Goal: Information Seeking & Learning: Check status

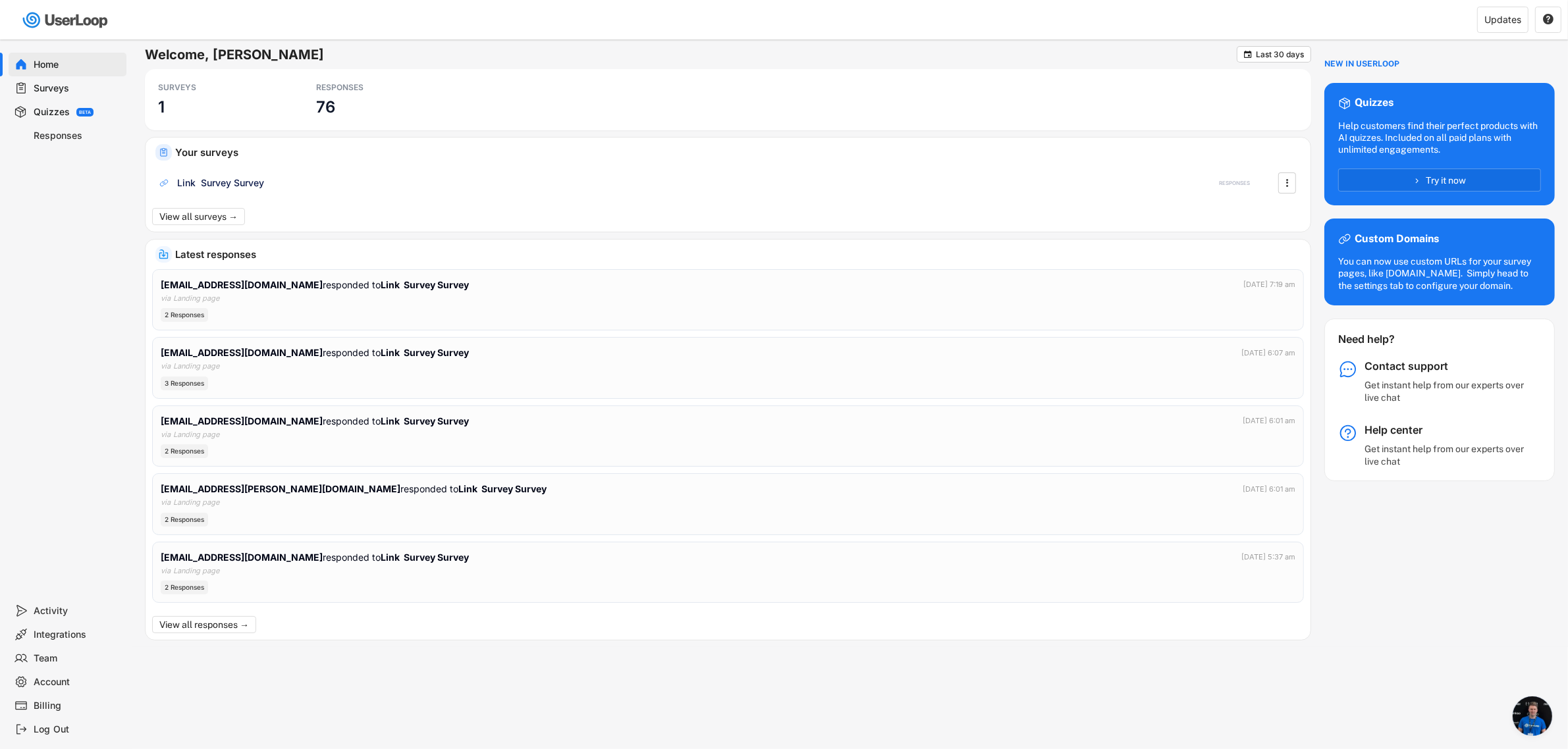
scroll to position [252, 0]
click at [347, 102] on div "RESPONSES 76" at bounding box center [375, 100] width 132 height 48
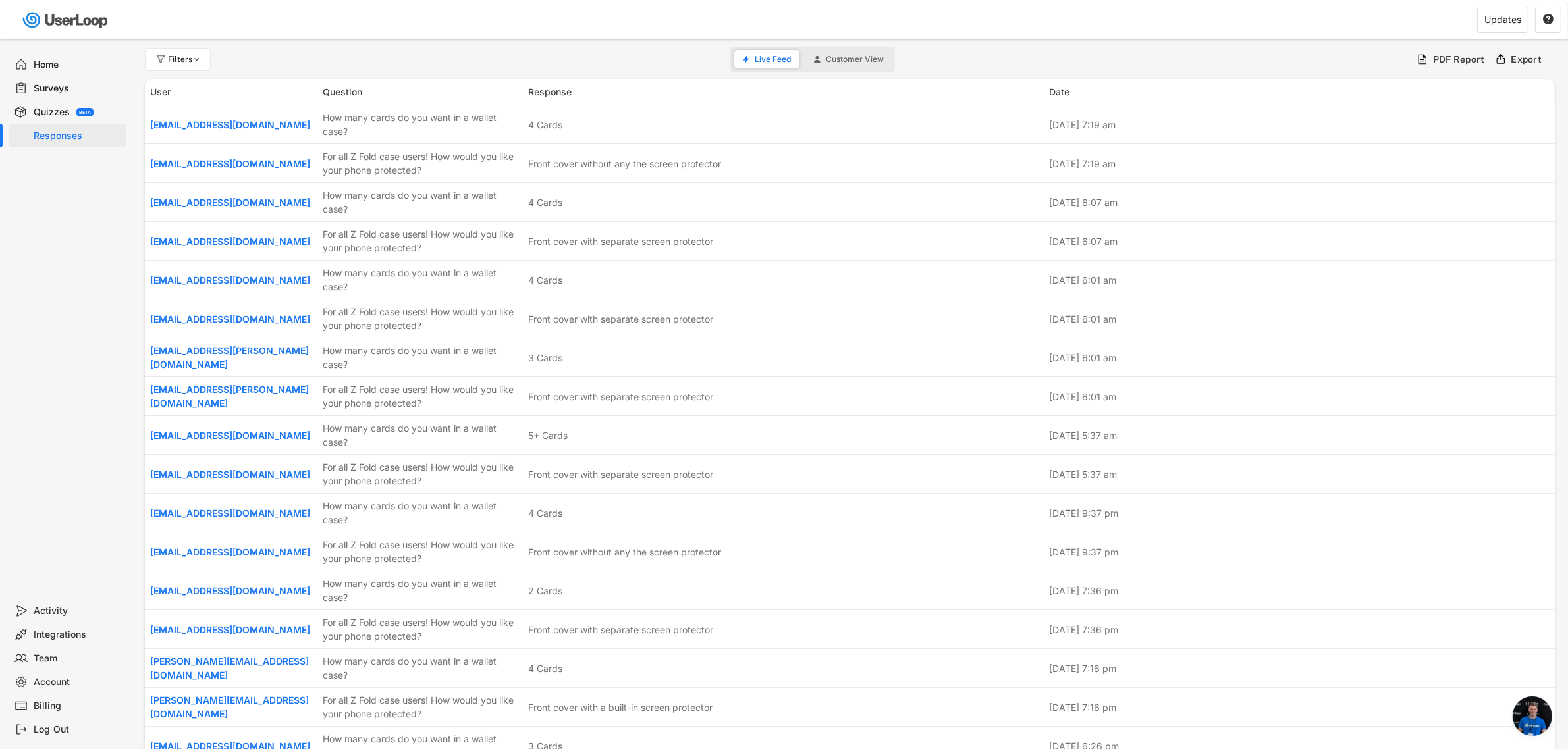
click at [43, 67] on div "Home" at bounding box center [77, 65] width 87 height 12
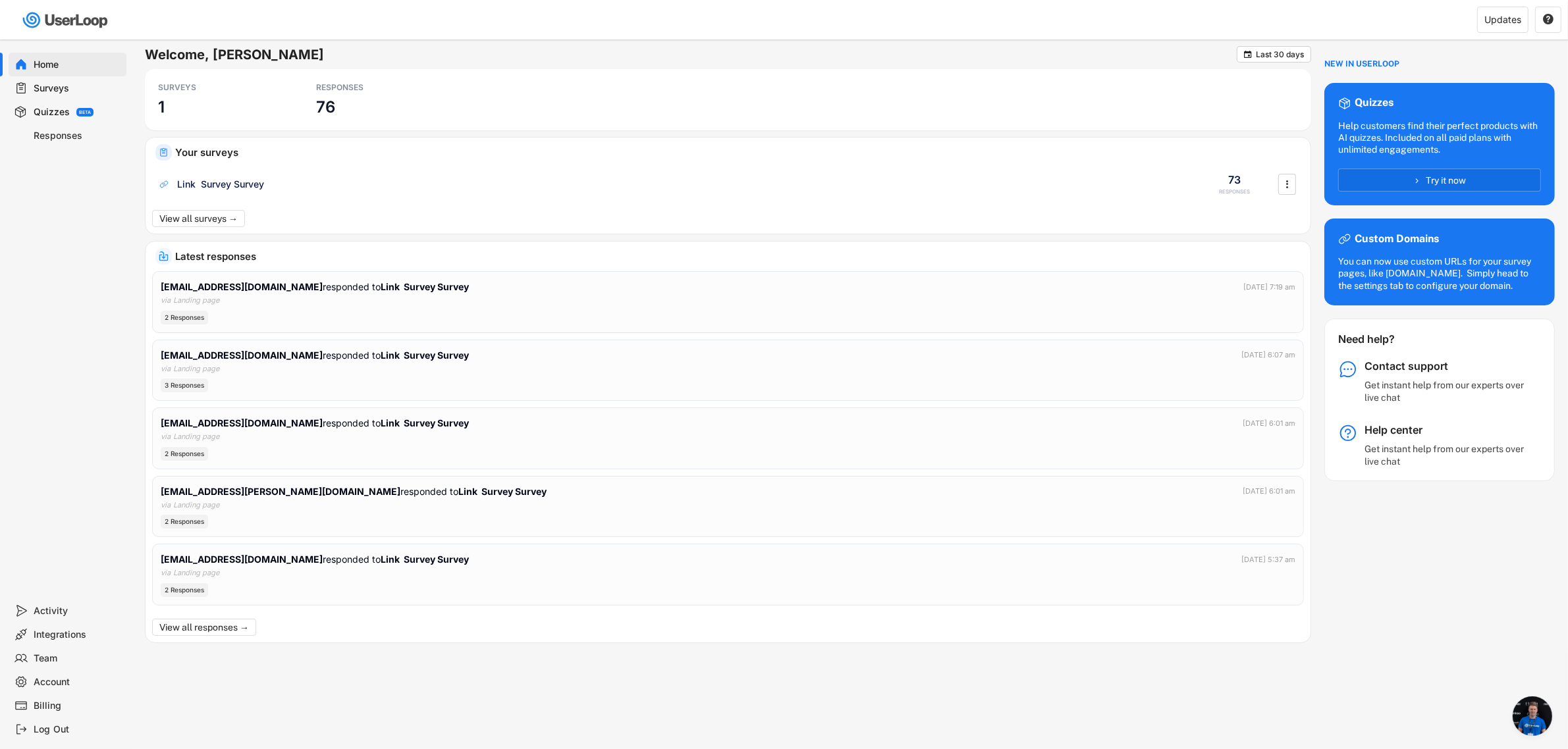
click at [43, 89] on div "Surveys" at bounding box center [77, 88] width 87 height 12
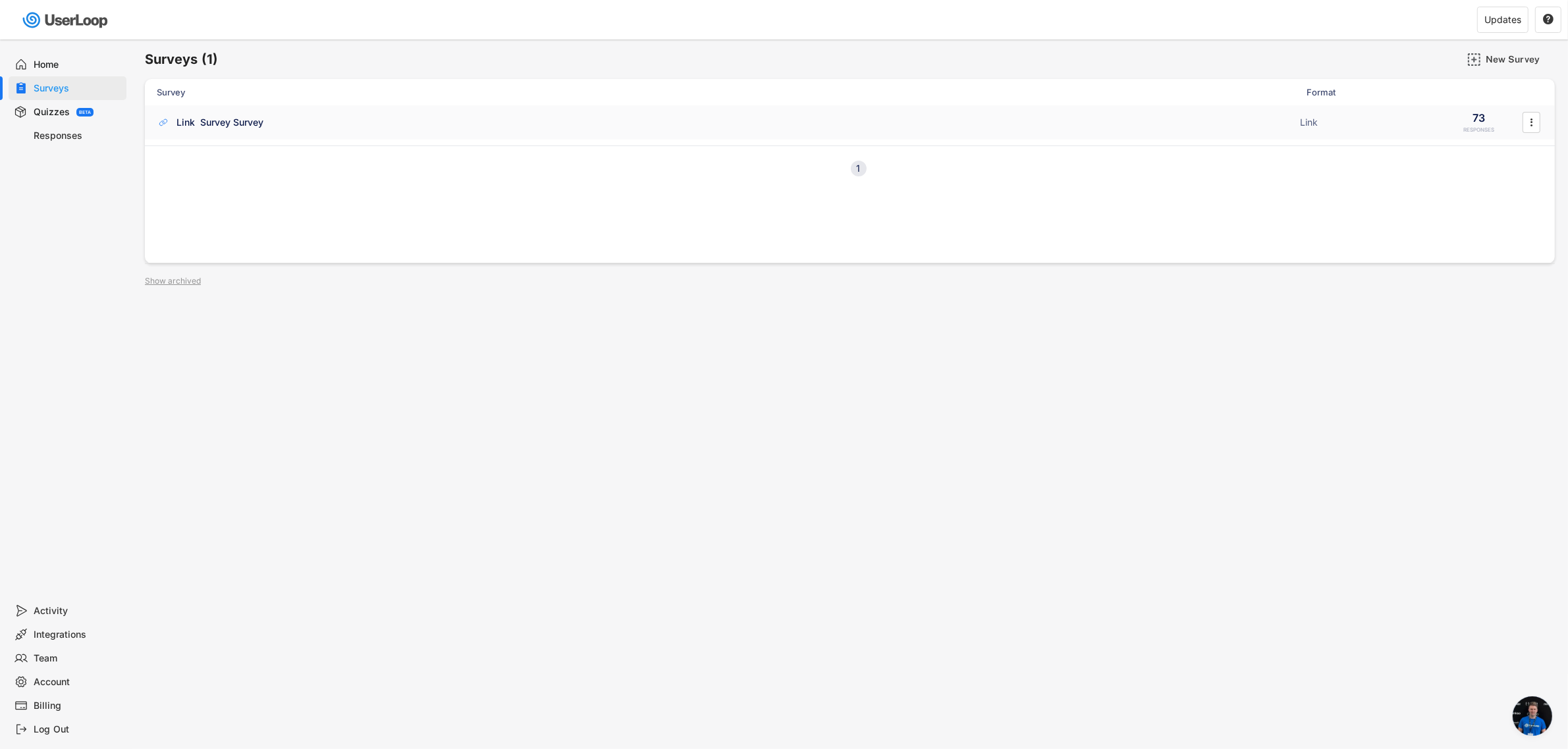
click at [261, 120] on div "Link Survey Survey" at bounding box center [219, 122] width 87 height 13
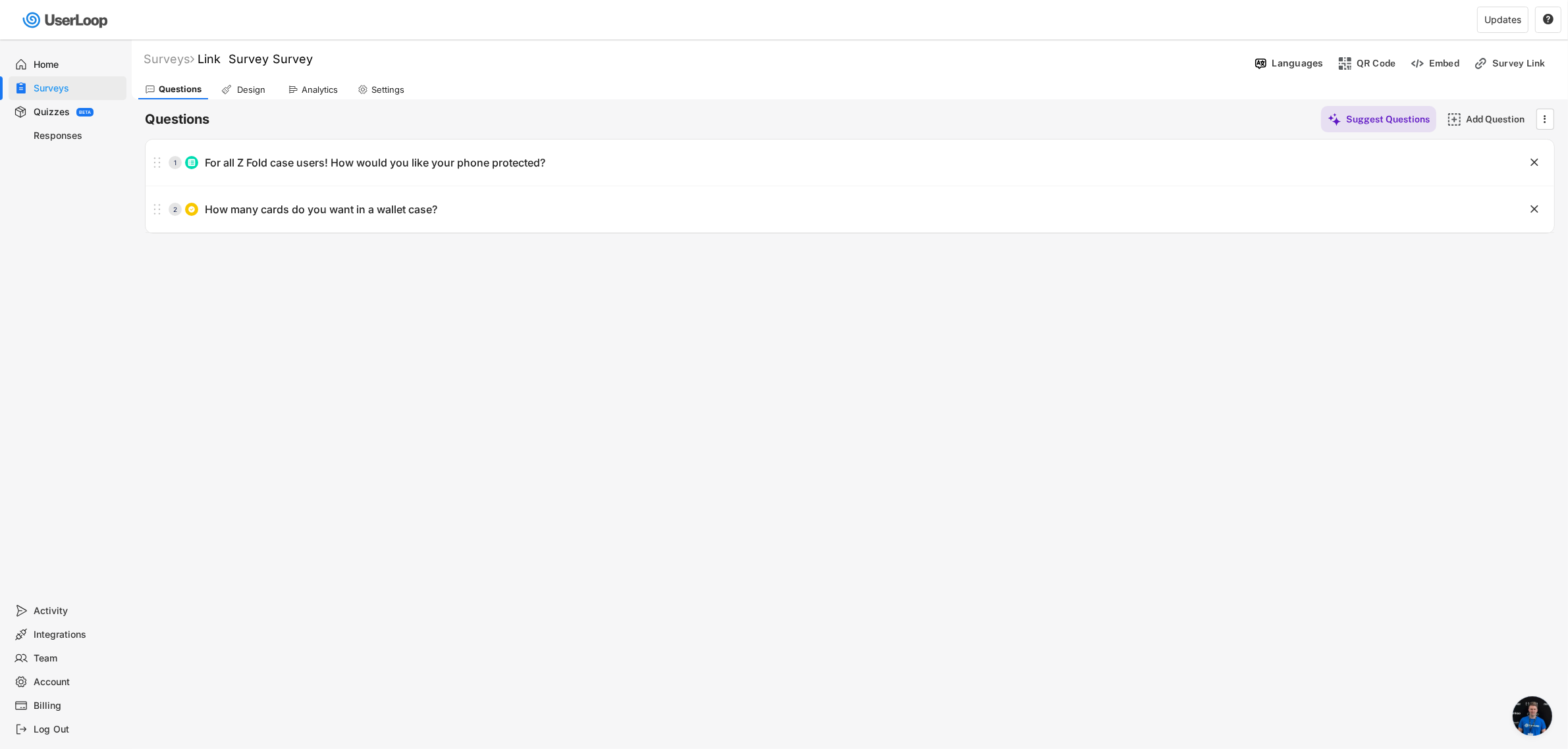
click at [305, 94] on div "Analytics" at bounding box center [319, 90] width 36 height 11
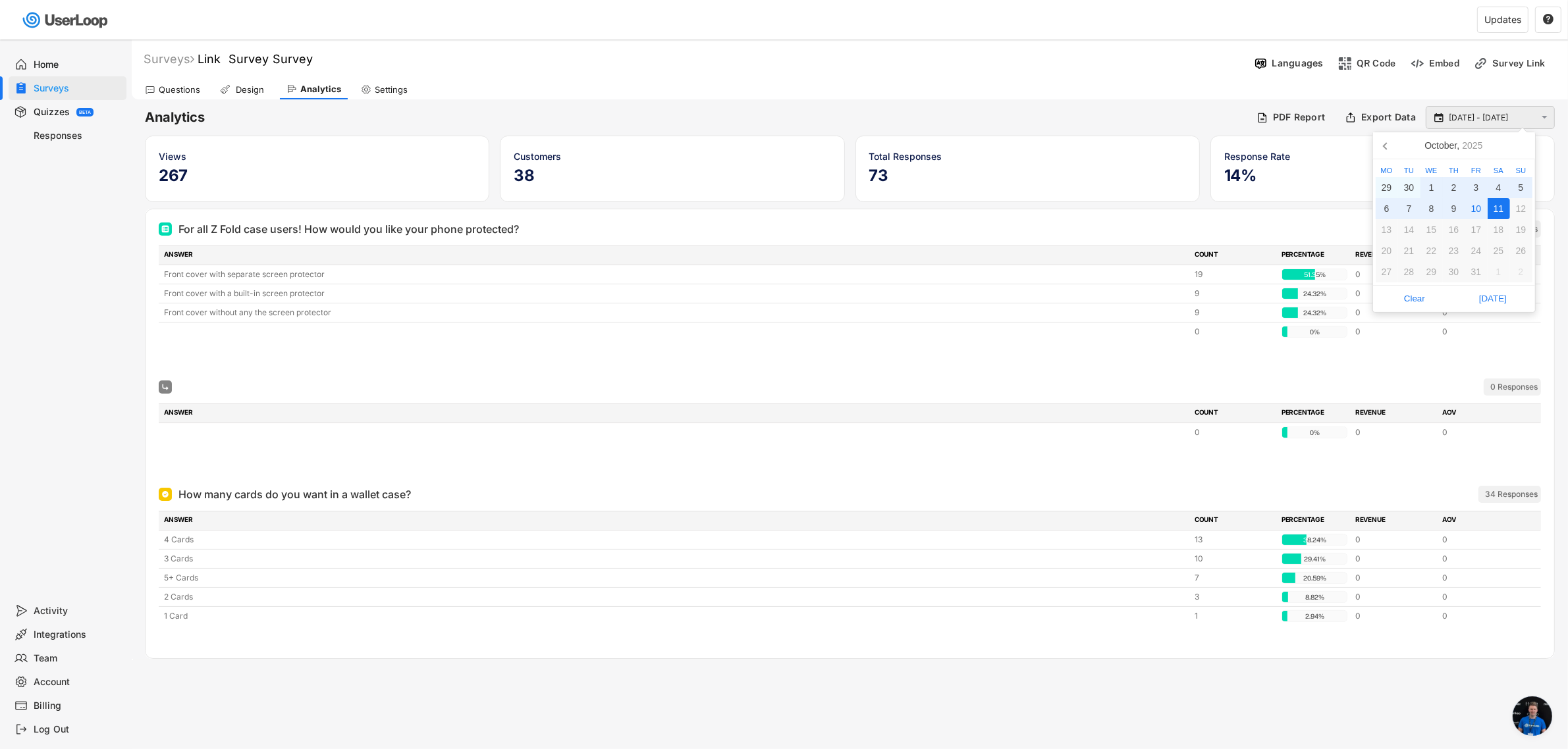
click at [1499, 112] on input "[DATE] - [DATE]" at bounding box center [1492, 118] width 87 height 13
click at [1481, 202] on div "10" at bounding box center [1476, 208] width 23 height 21
type input "[DATE]"
click at [1499, 301] on span "[DATE]" at bounding box center [1493, 298] width 70 height 20
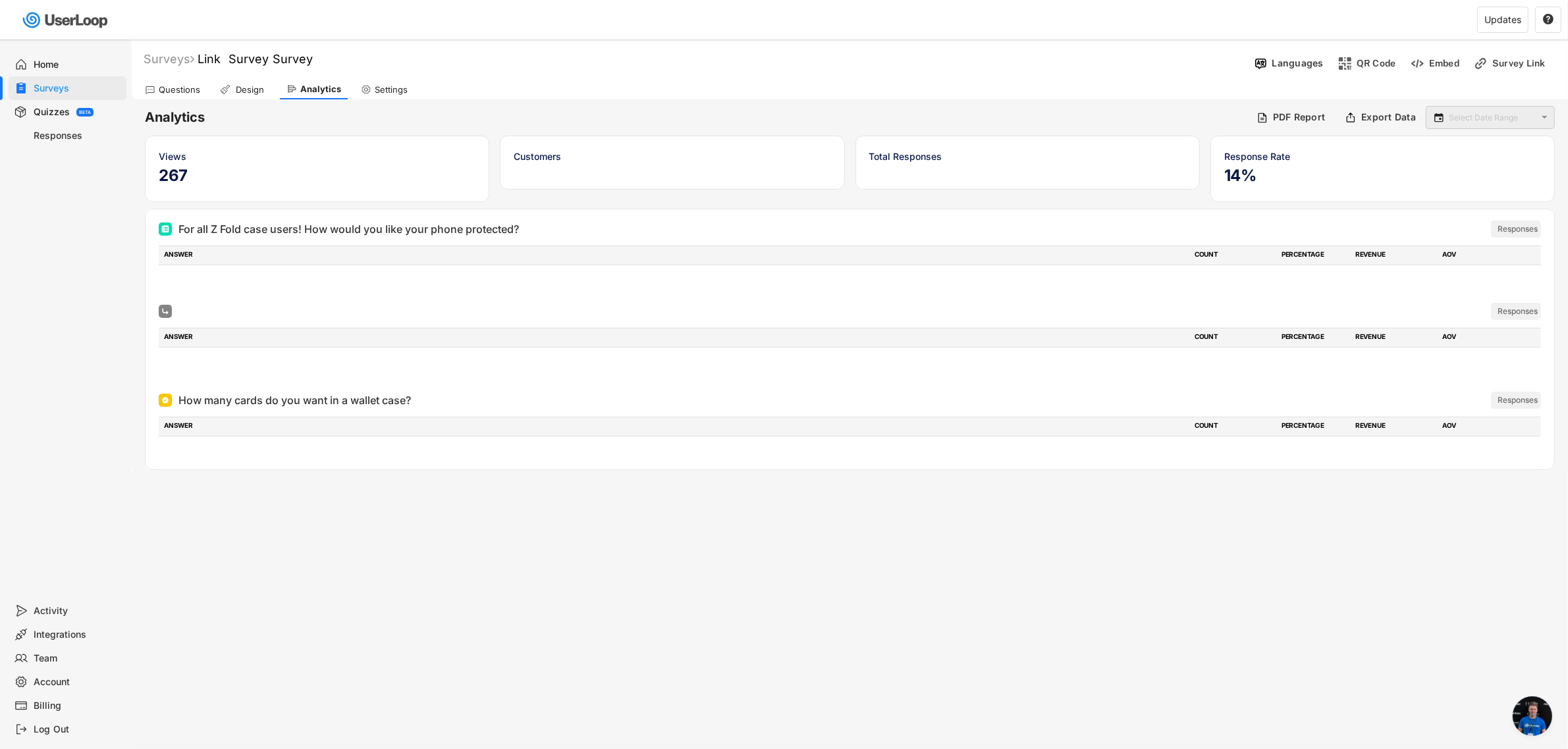
click at [1477, 122] on input "text" at bounding box center [1492, 118] width 87 height 13
click at [1435, 209] on div "8" at bounding box center [1431, 208] width 23 height 21
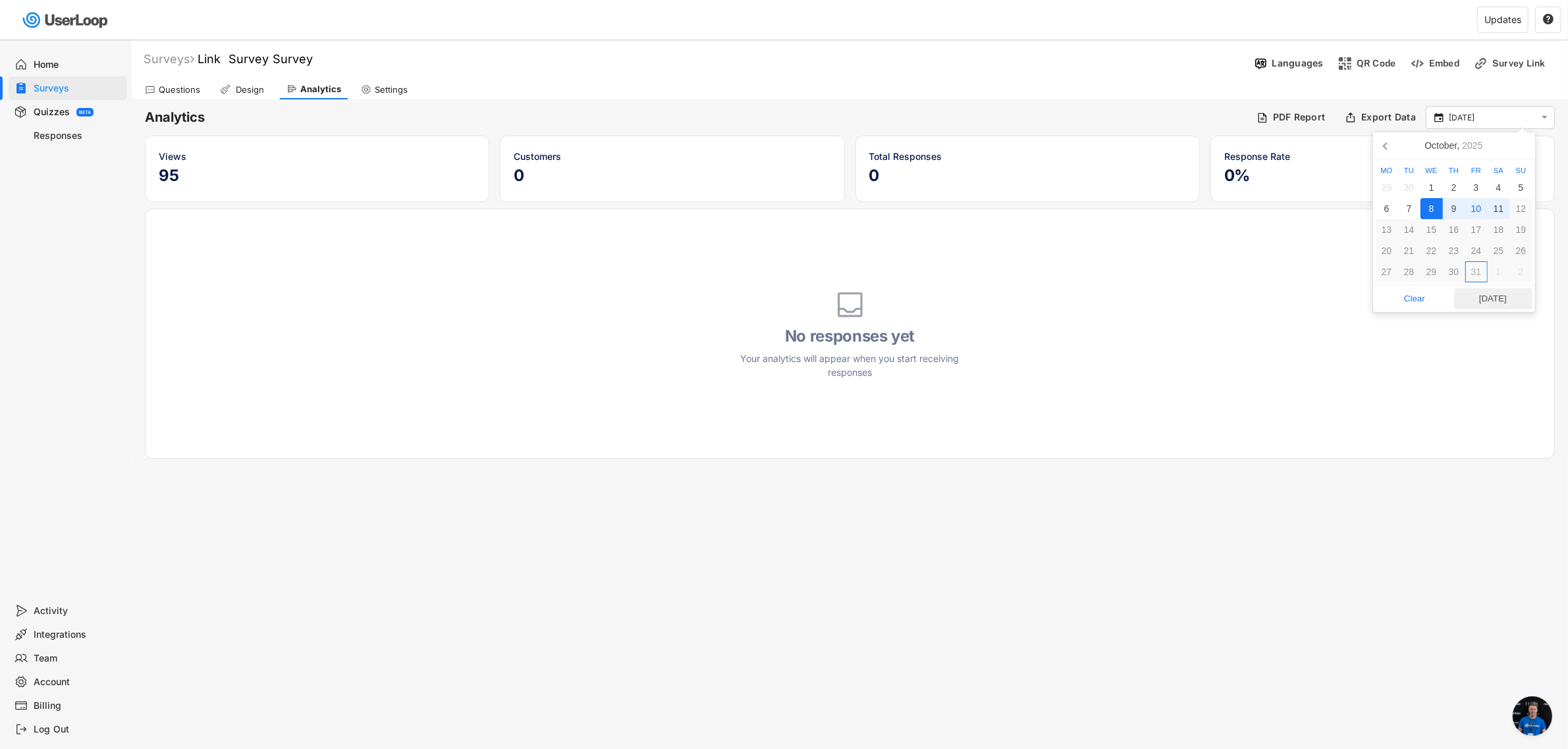
click at [1499, 300] on span "[DATE]" at bounding box center [1493, 298] width 70 height 20
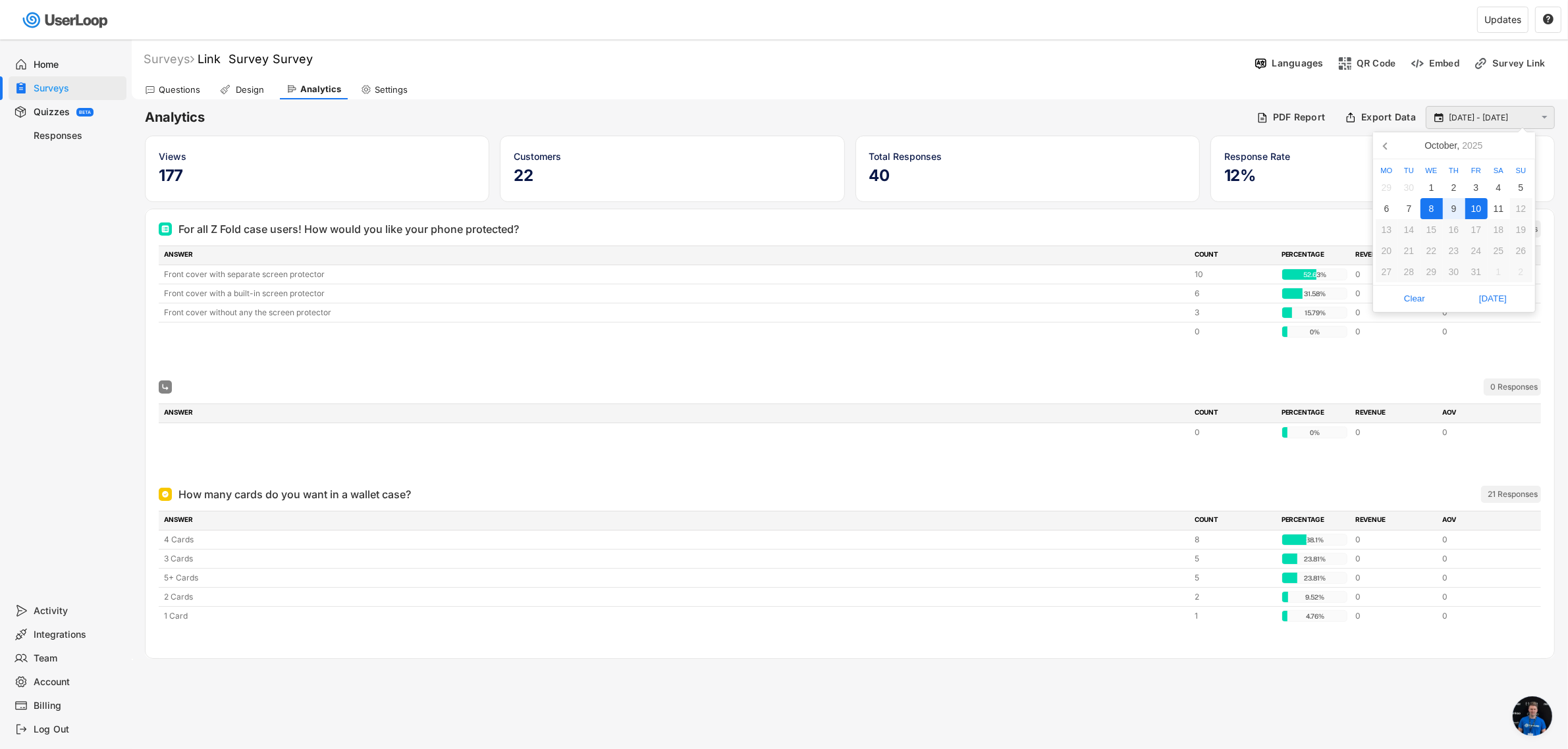
click at [1468, 112] on input "[DATE] - [DATE]" at bounding box center [1492, 118] width 87 height 13
click at [1452, 212] on div "9" at bounding box center [1453, 208] width 23 height 21
click at [1499, 296] on span "[DATE]" at bounding box center [1493, 298] width 70 height 20
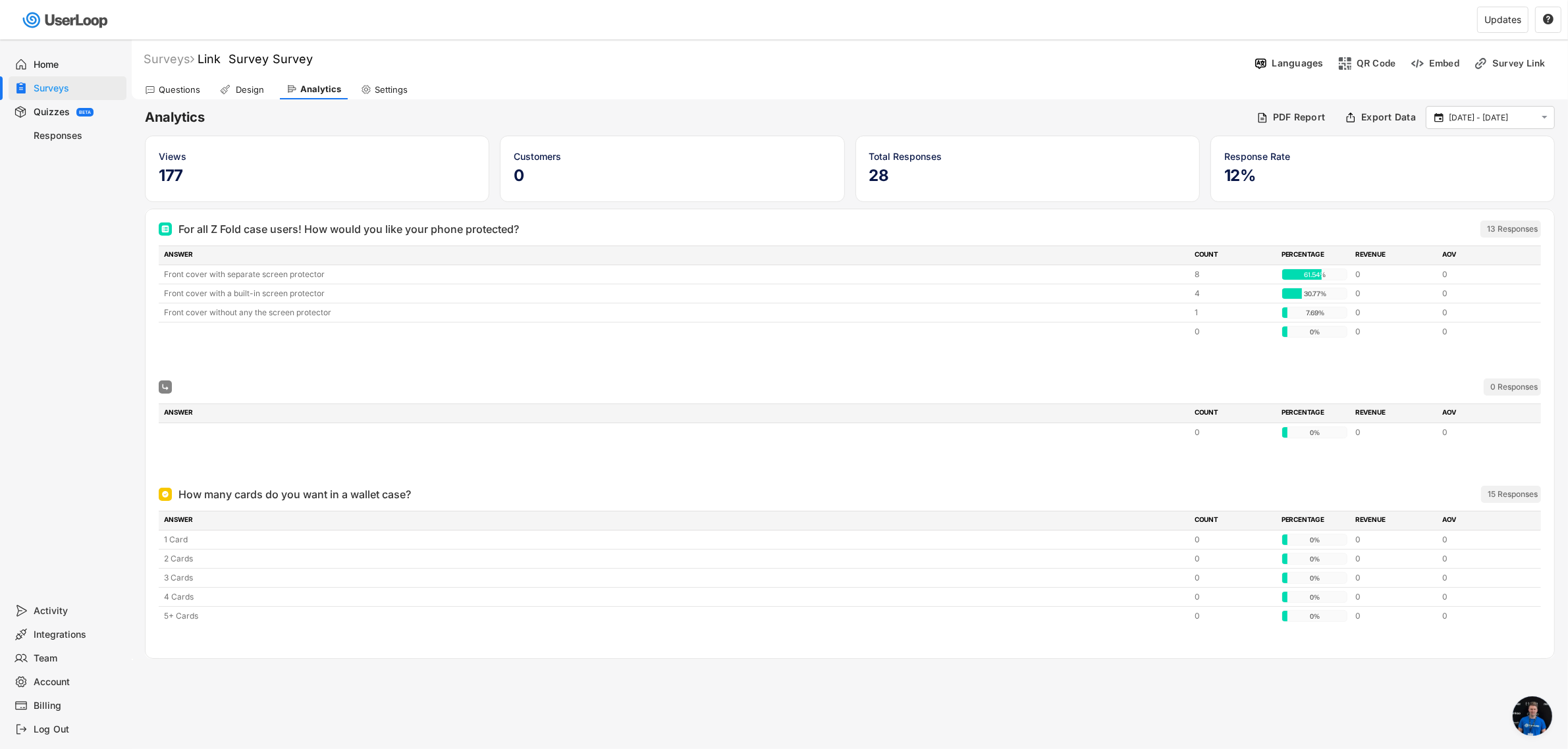
click at [1484, 120] on input "[DATE] - [DATE]" at bounding box center [1492, 118] width 87 height 13
click at [1451, 208] on div "9" at bounding box center [1453, 208] width 23 height 21
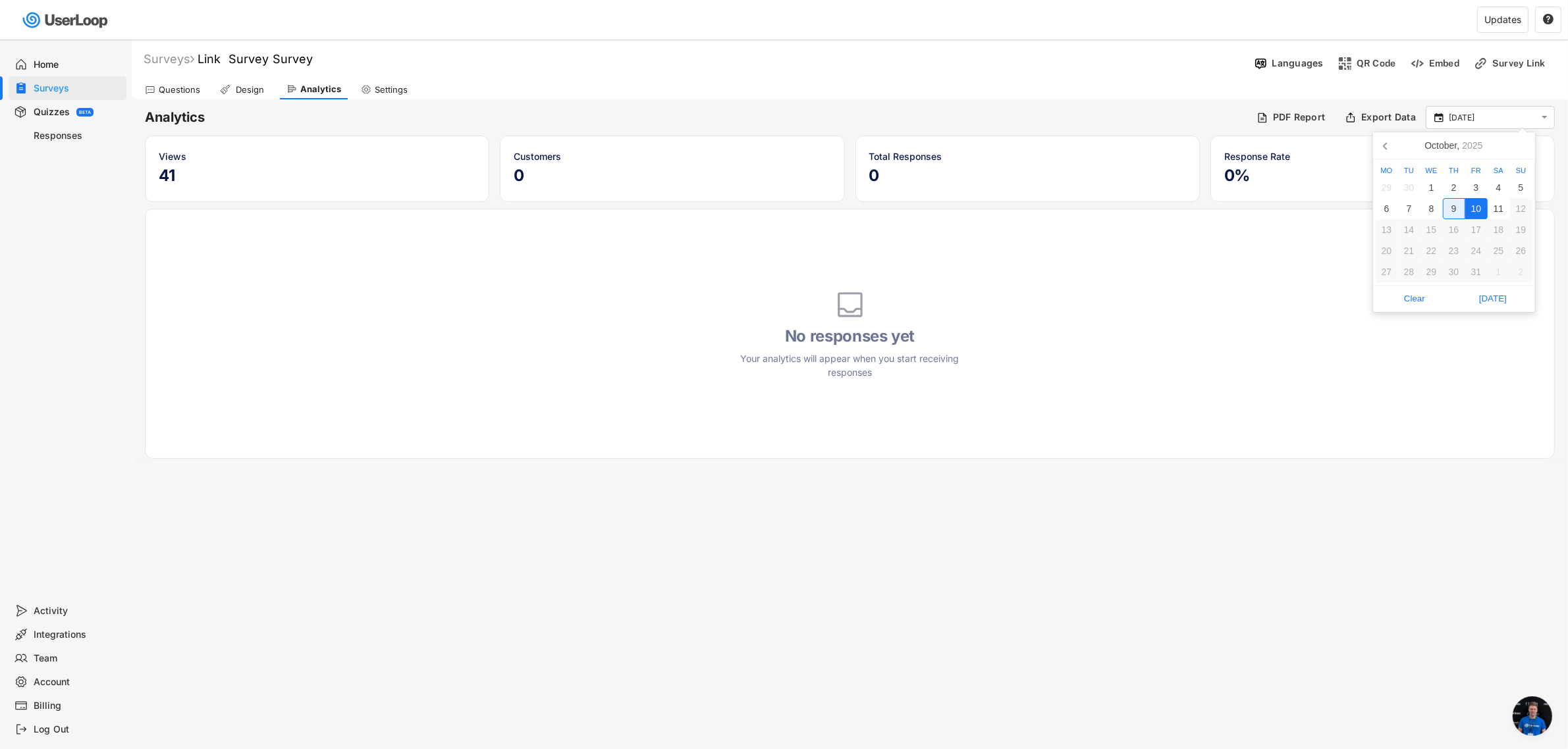
click at [1447, 211] on div "9" at bounding box center [1453, 208] width 23 height 21
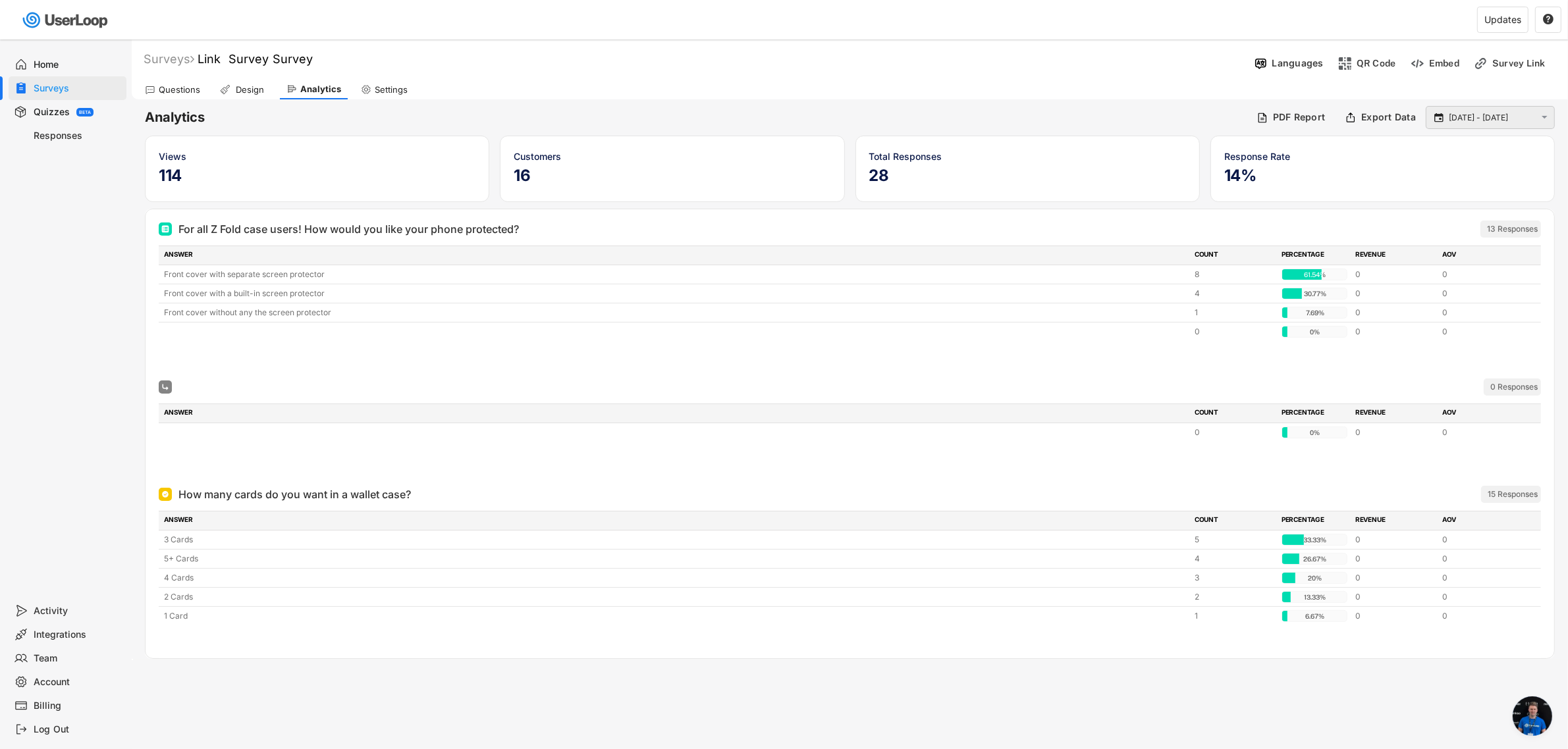
click at [1463, 114] on input "[DATE] - [DATE]" at bounding box center [1492, 118] width 87 height 13
click at [1439, 208] on div "8" at bounding box center [1431, 208] width 23 height 21
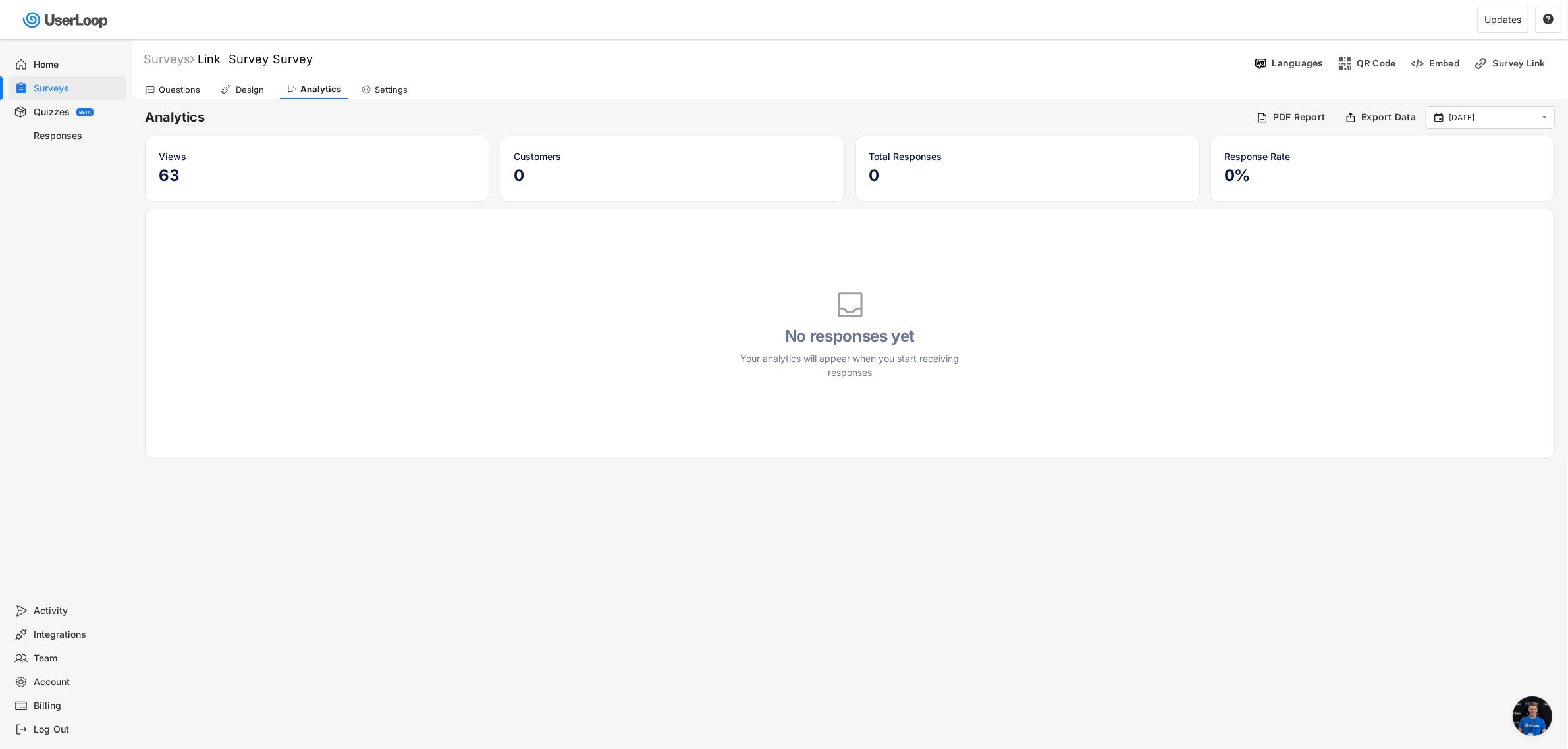
click at [74, 63] on div "Home" at bounding box center [77, 65] width 87 height 12
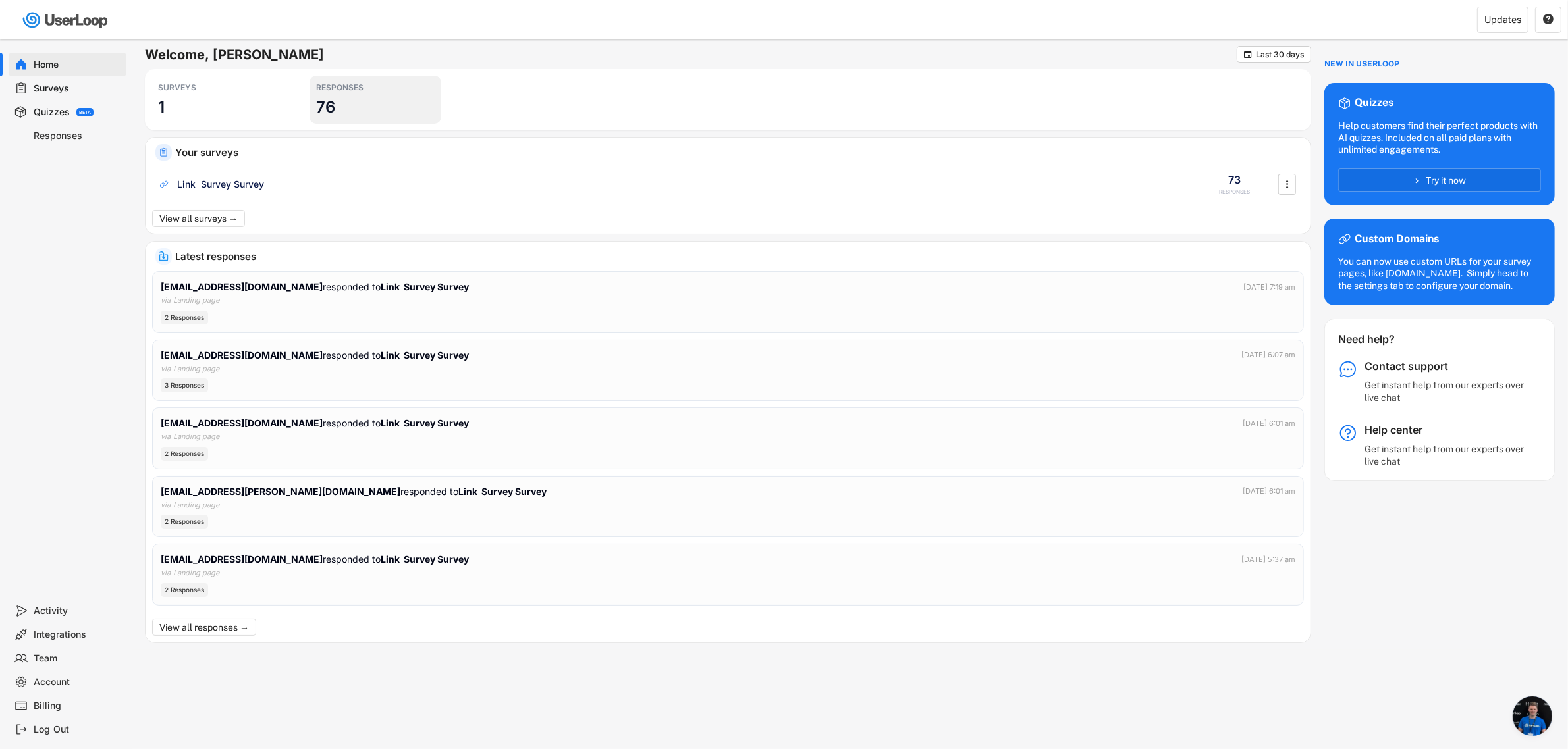
click at [404, 83] on div "RESPONSES" at bounding box center [375, 87] width 119 height 10
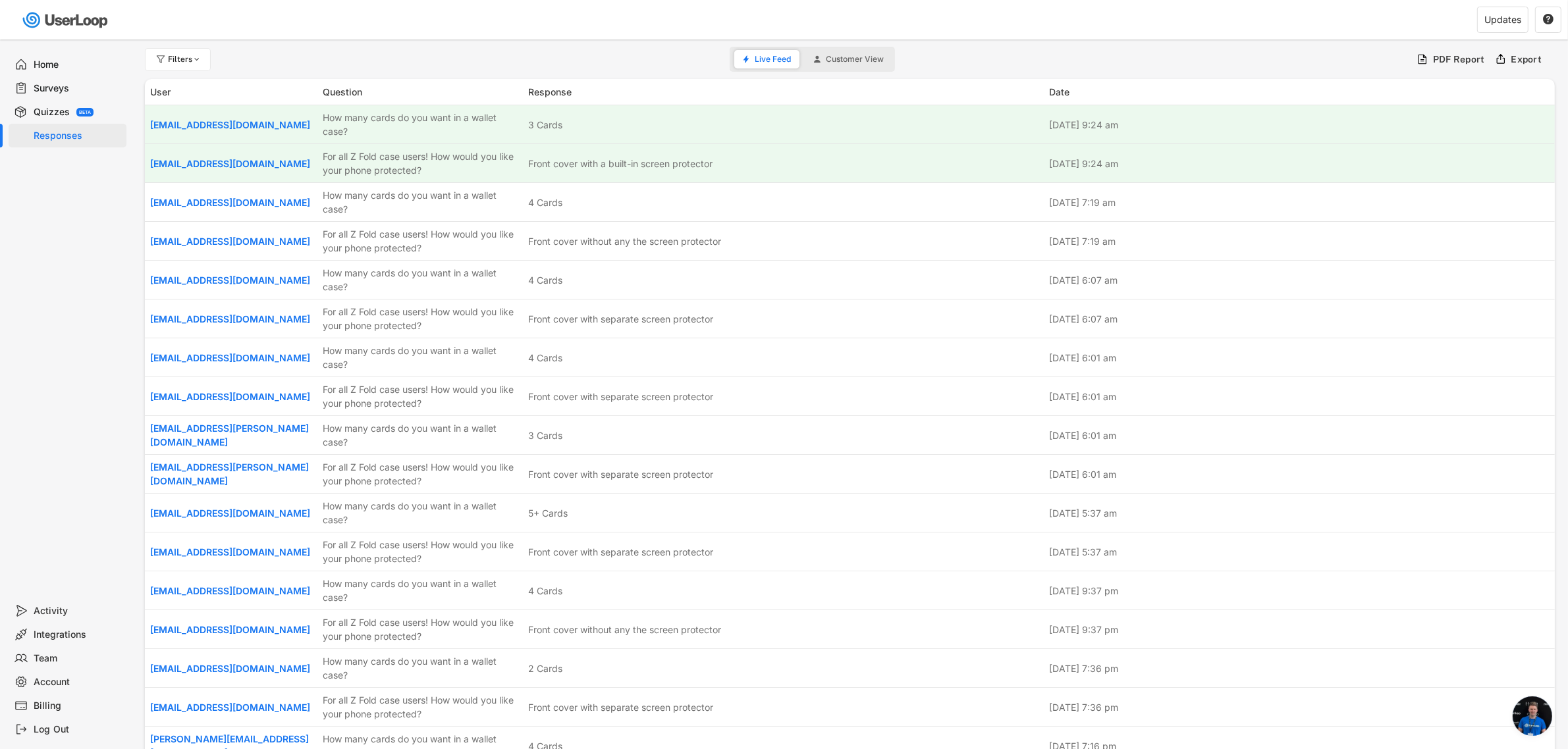
click at [52, 61] on div "Home" at bounding box center [77, 65] width 87 height 12
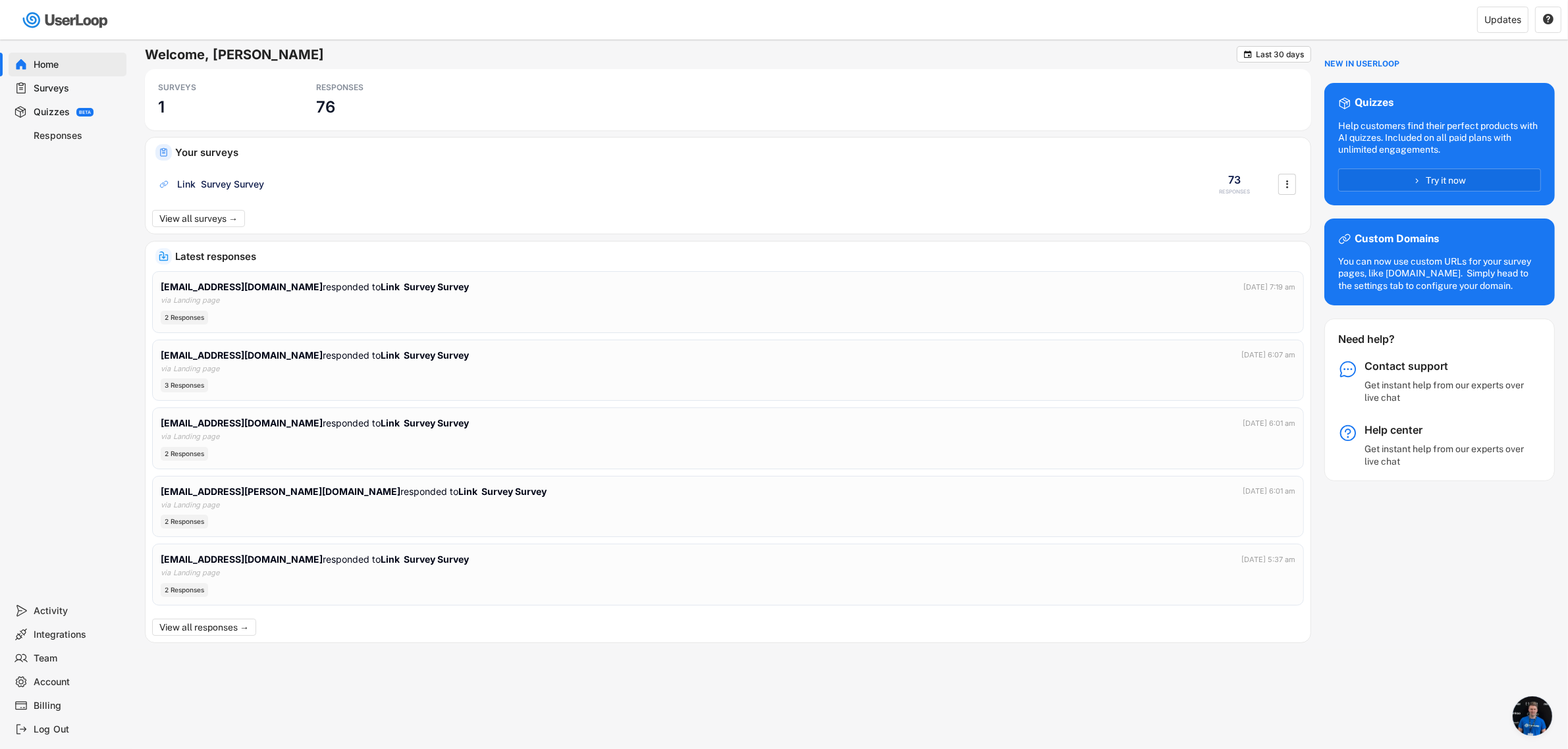
click at [67, 86] on div "Surveys" at bounding box center [77, 88] width 87 height 12
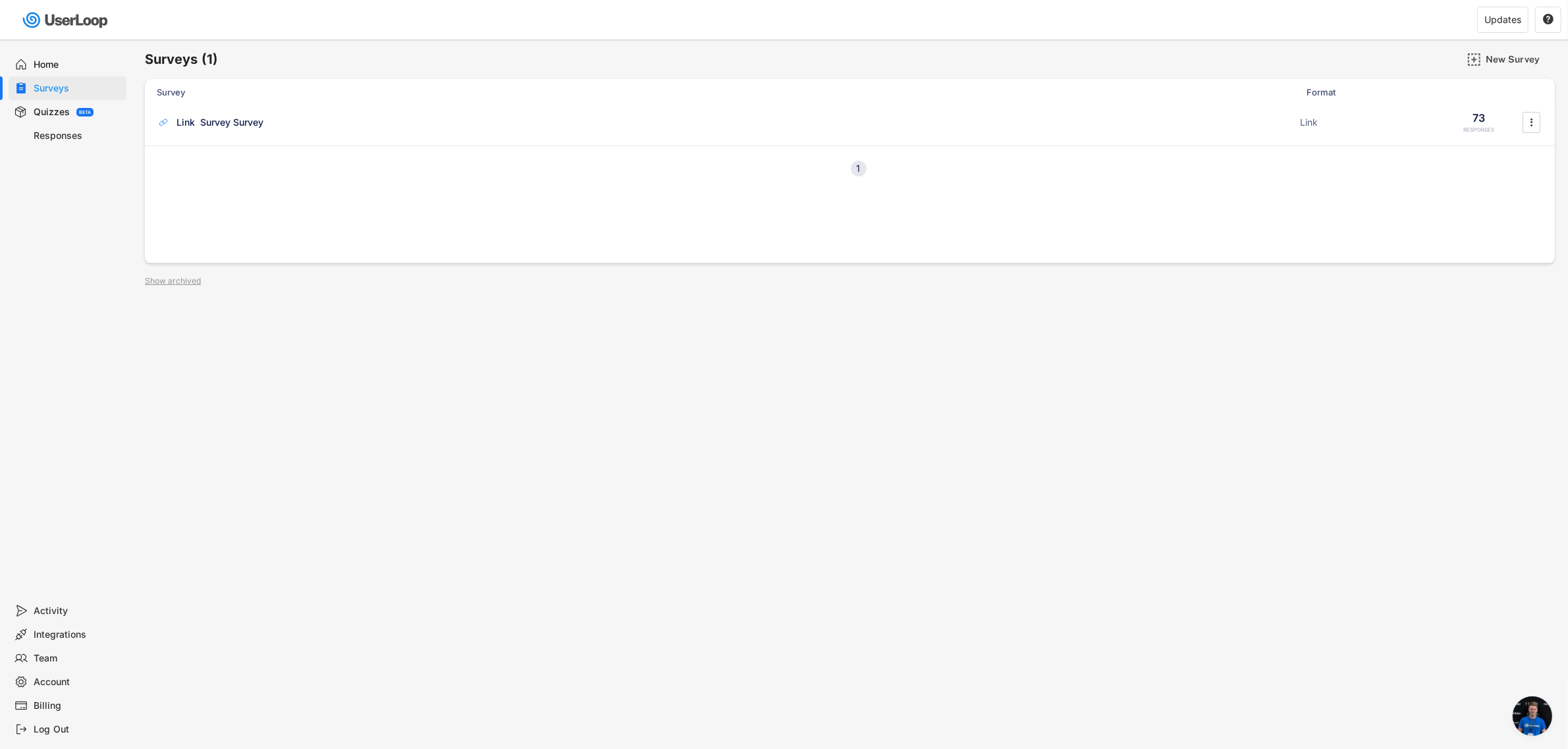
click at [61, 69] on div "Home" at bounding box center [77, 65] width 87 height 12
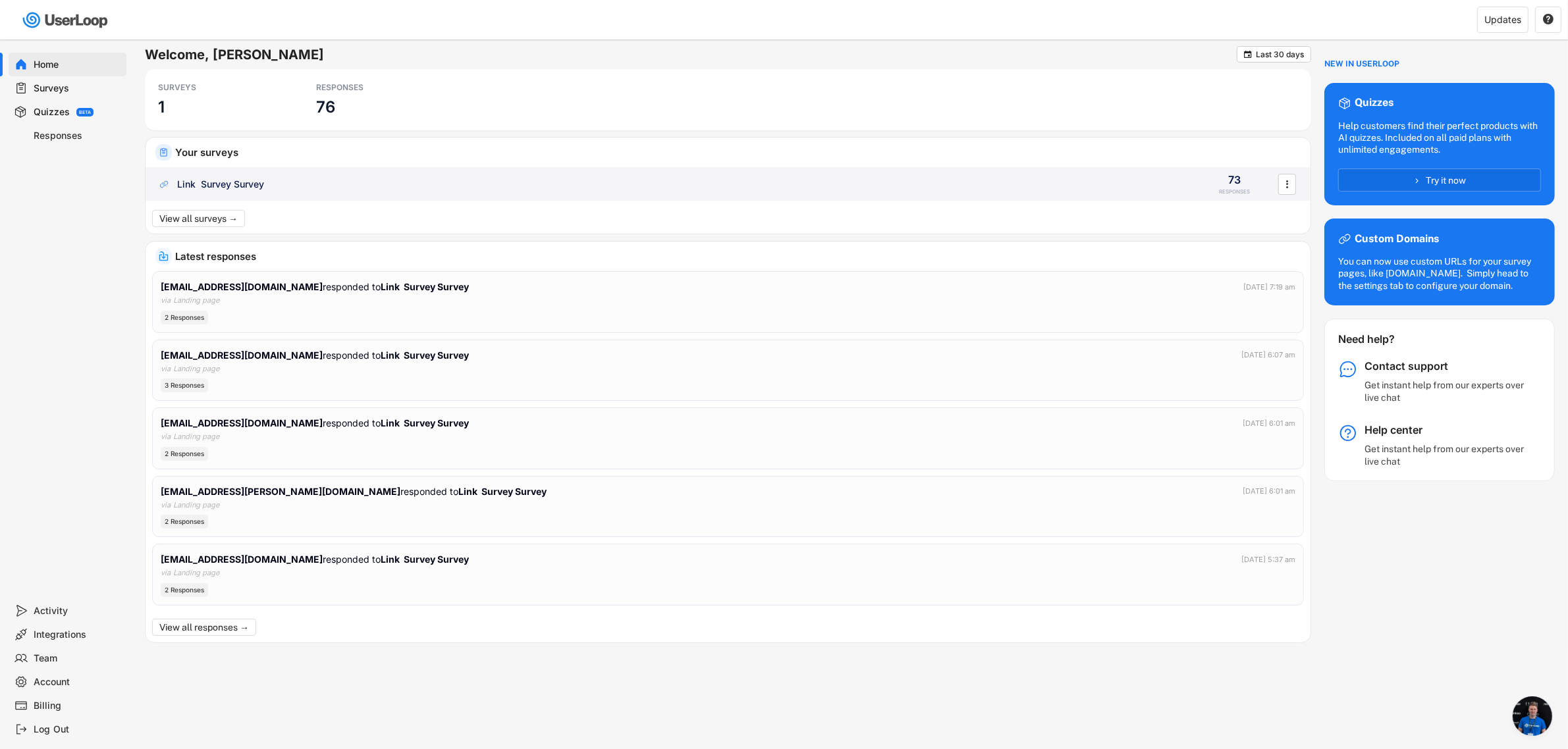
click at [294, 181] on div "Link Survey Survey" at bounding box center [672, 184] width 1029 height 13
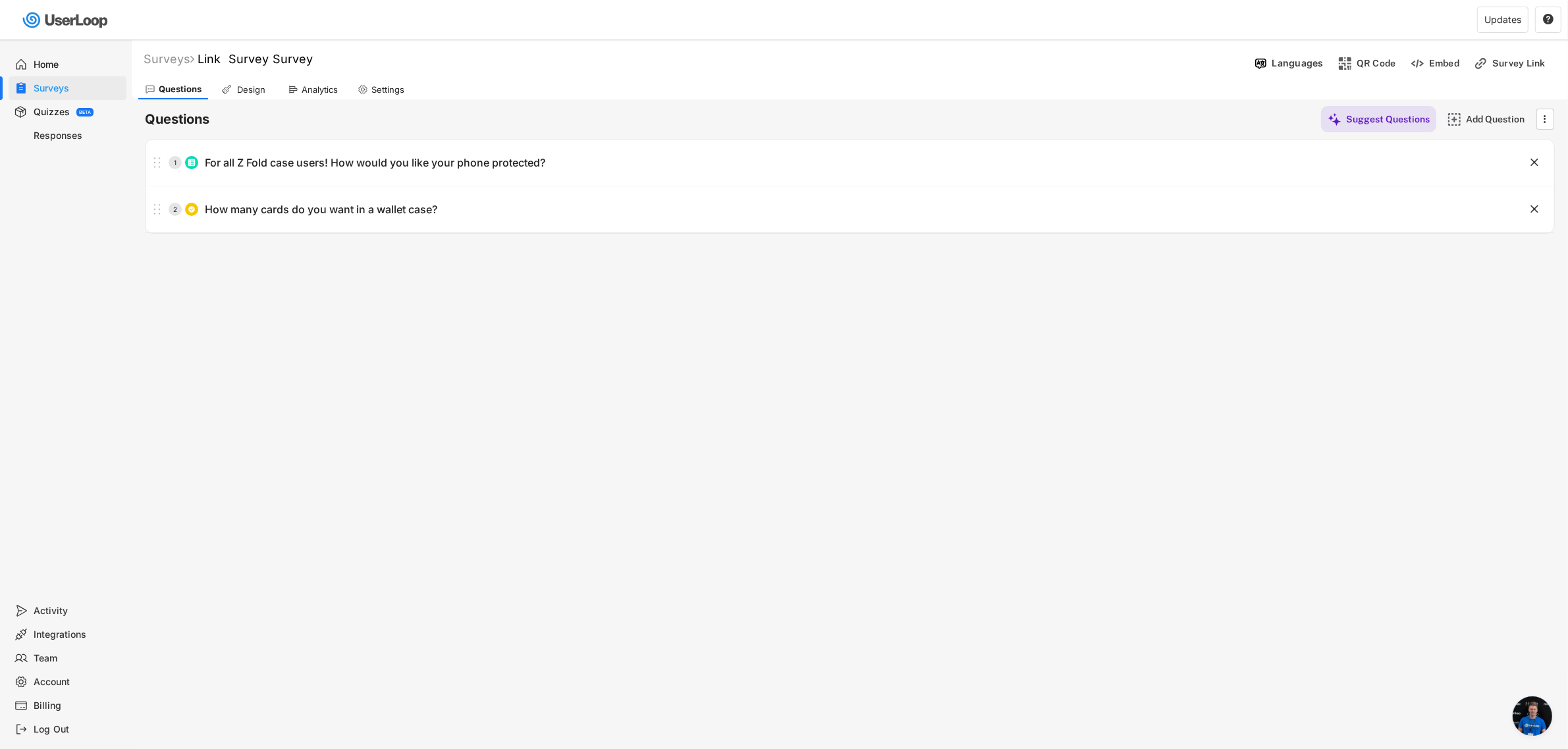
click at [308, 84] on div "Analytics" at bounding box center [319, 90] width 36 height 11
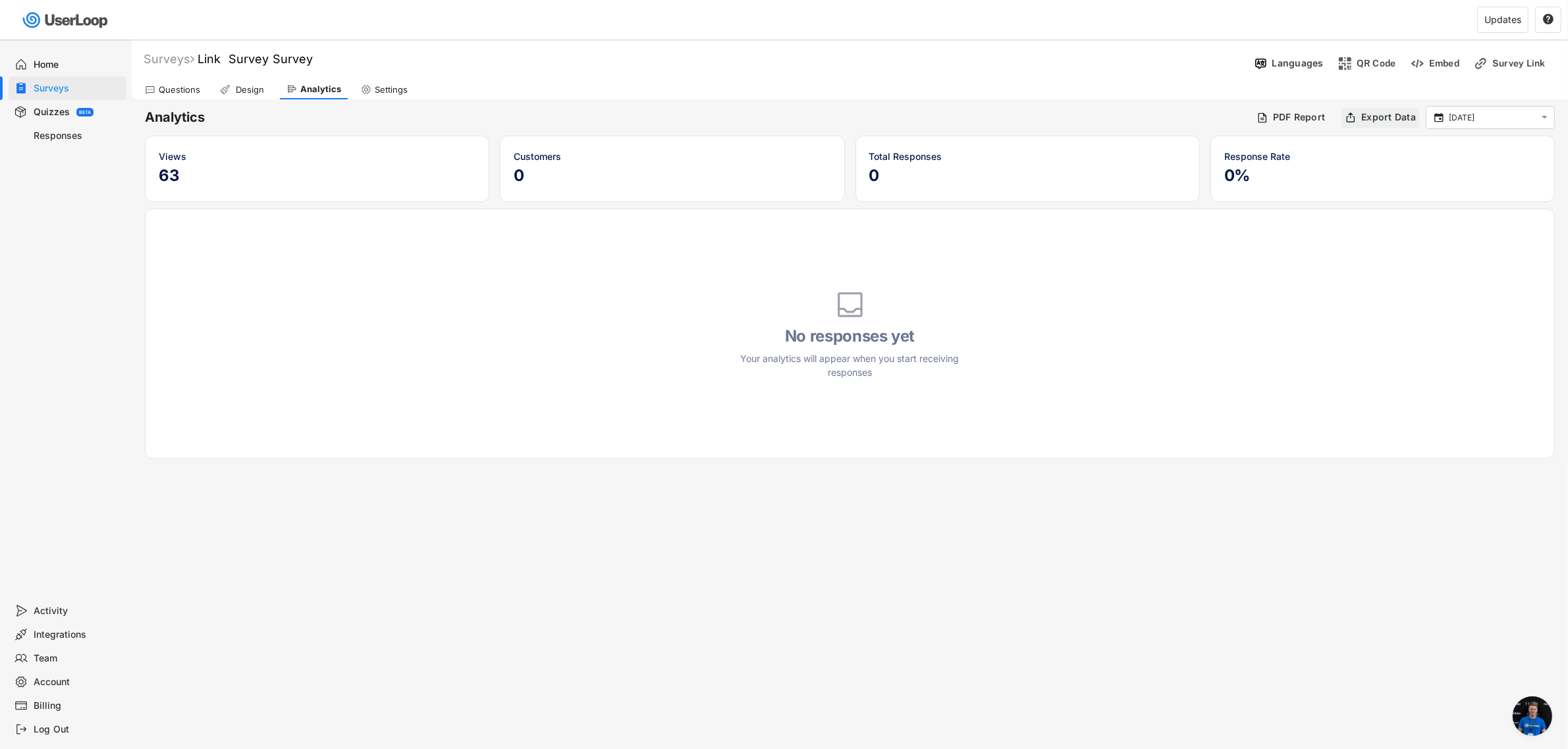
click at [1445, 113] on icon "" at bounding box center [1439, 117] width 12 height 12
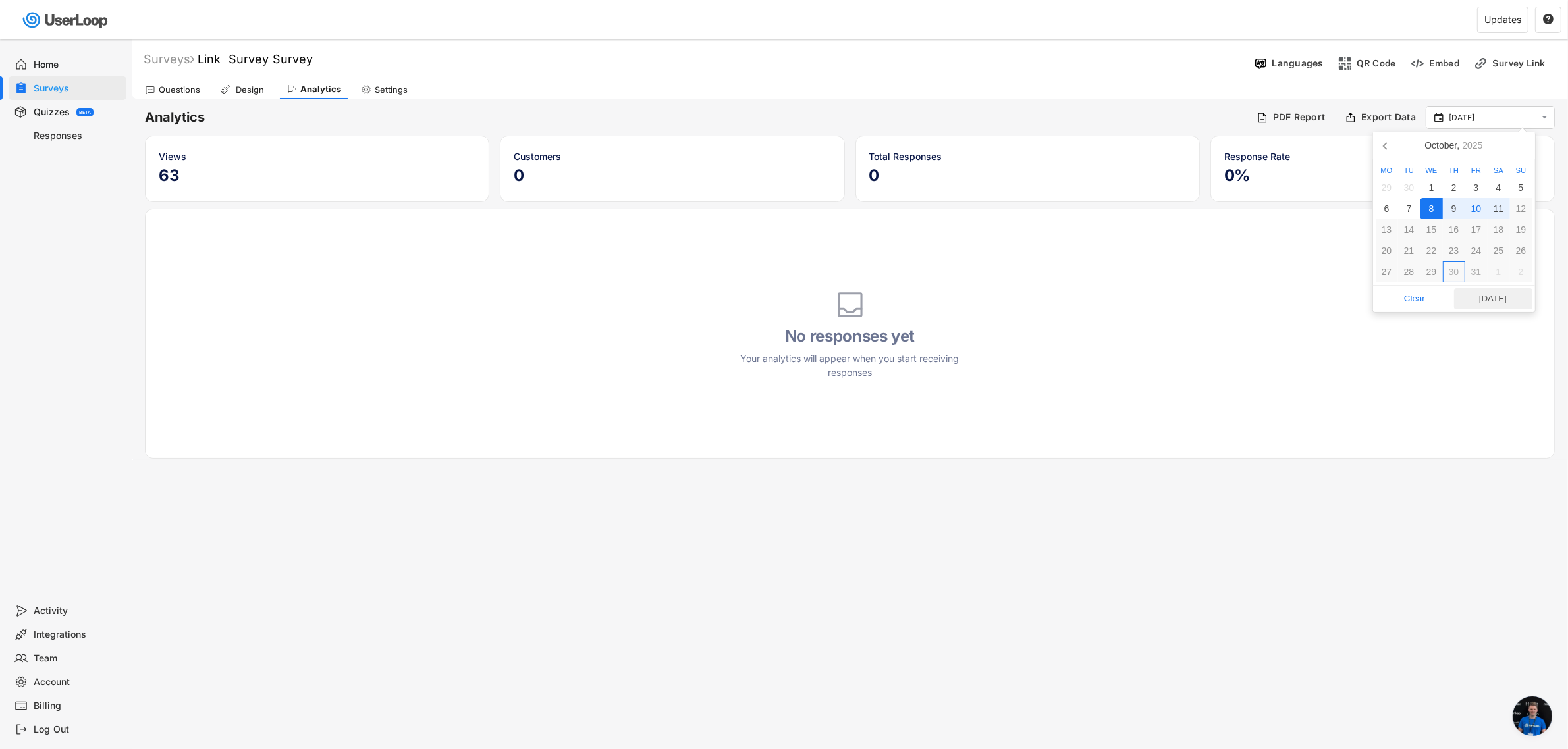
click at [1498, 296] on span "[DATE]" at bounding box center [1493, 298] width 70 height 20
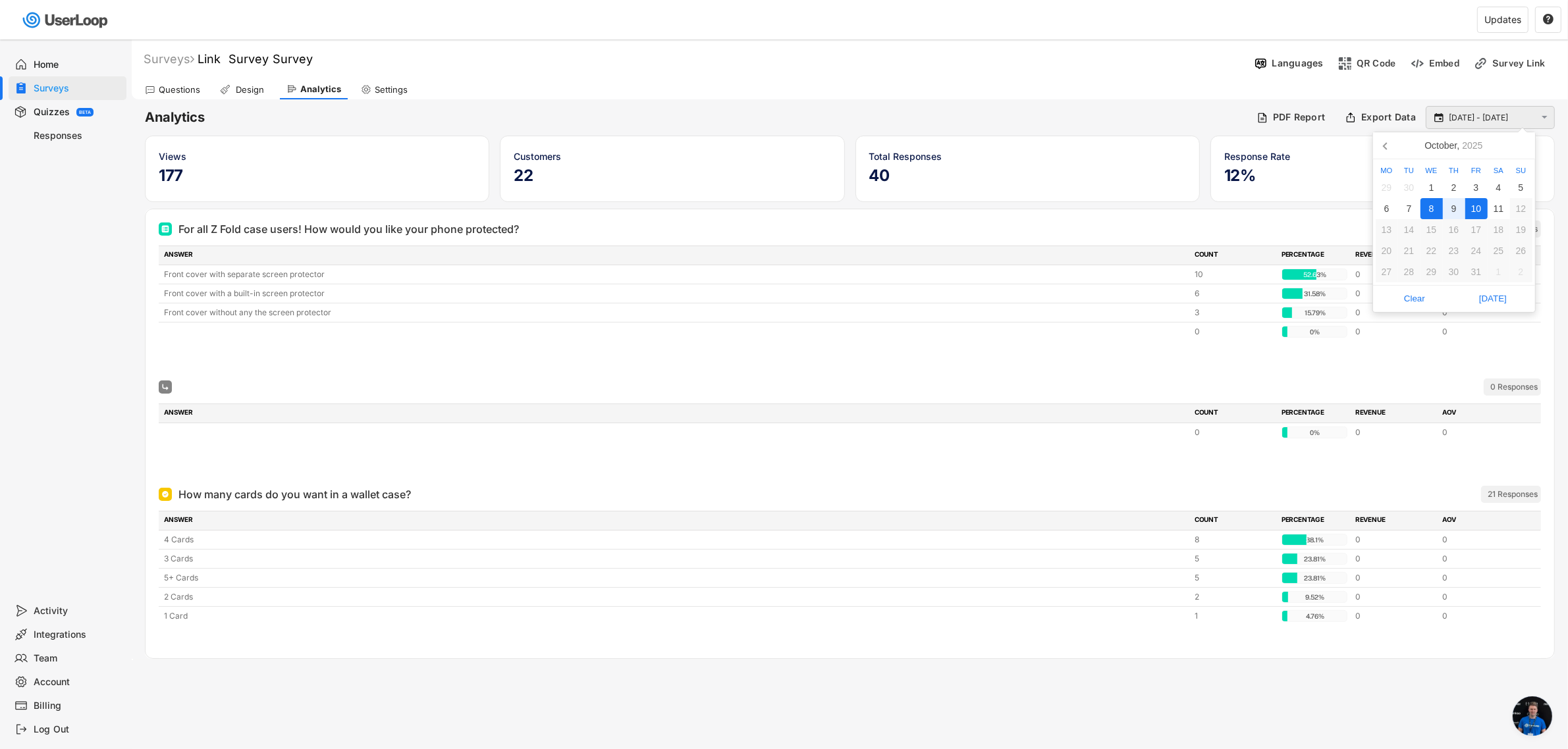
click at [1466, 119] on input "[DATE] - [DATE]" at bounding box center [1492, 118] width 87 height 13
click at [1430, 184] on div "1" at bounding box center [1431, 187] width 23 height 21
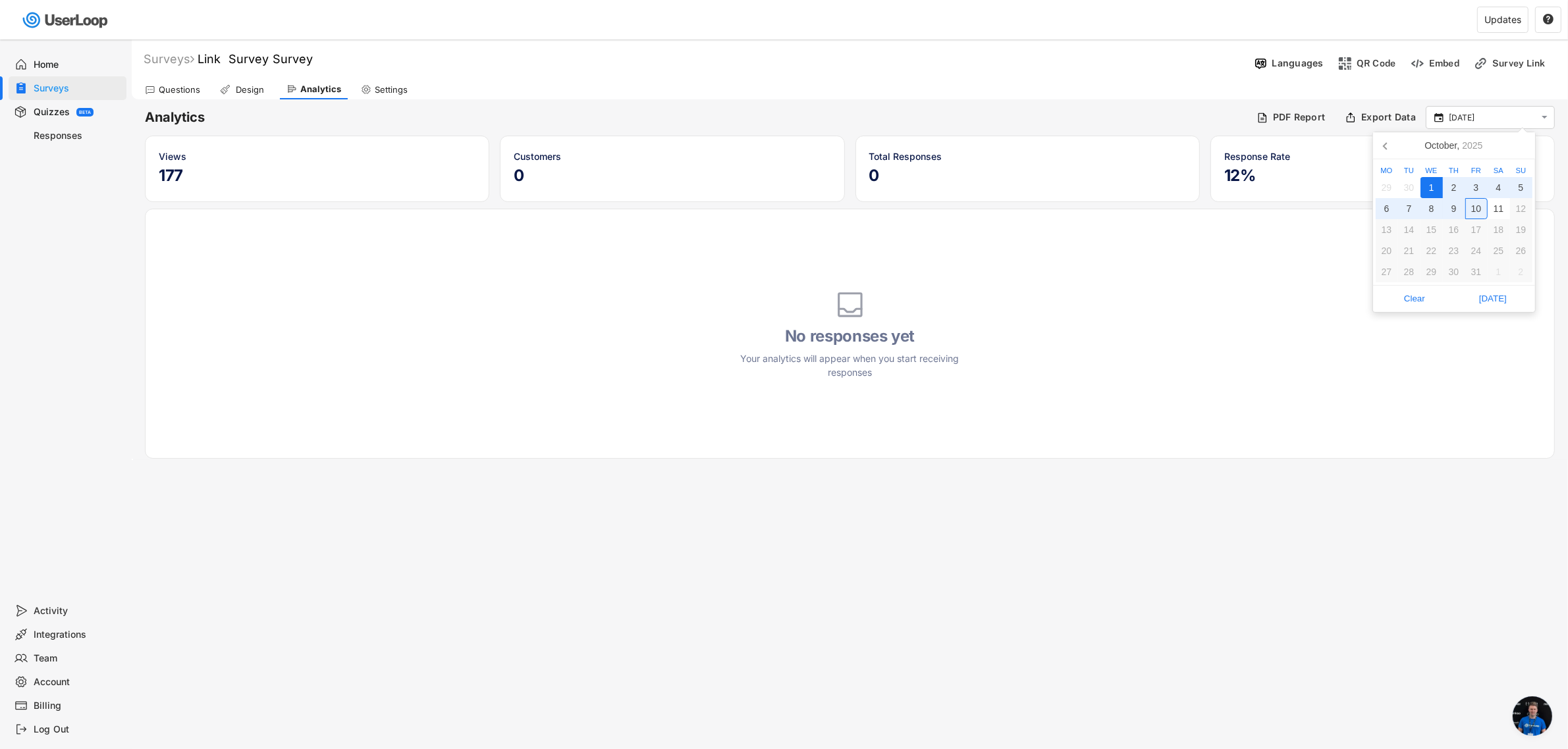
click at [1478, 211] on div "10" at bounding box center [1476, 208] width 23 height 21
type input "[DATE] - [DATE]"
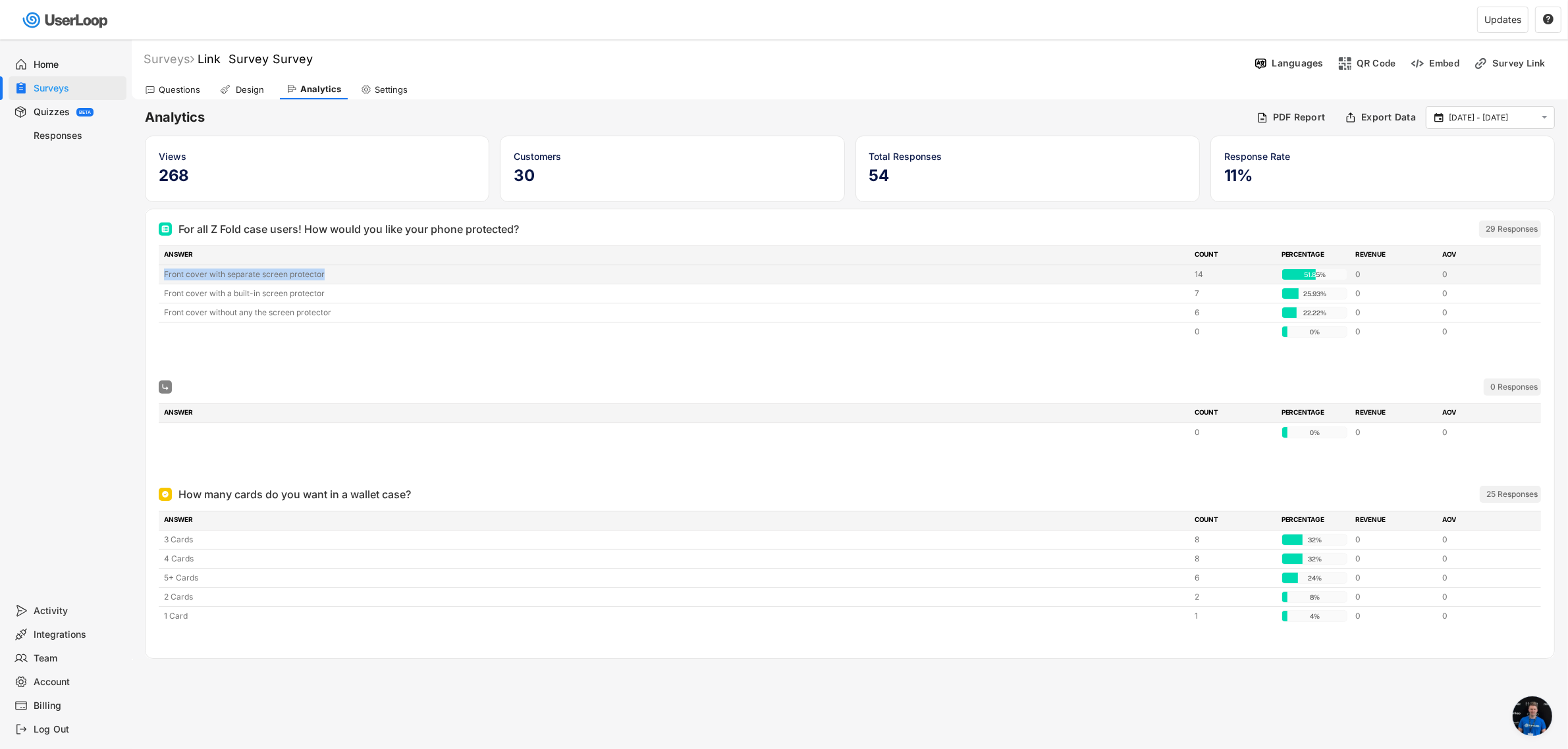
drag, startPoint x: 162, startPoint y: 274, endPoint x: 361, endPoint y: 280, distance: 199.1
click at [361, 280] on div "Front cover with separate screen protector 14 51.85% 51.85% 0 0" at bounding box center [849, 275] width 1382 height 19
click at [361, 280] on div "Front cover with separate screen protector" at bounding box center [675, 274] width 1022 height 12
drag, startPoint x: 760, startPoint y: 275, endPoint x: 1371, endPoint y: 276, distance: 611.0
click at [1371, 276] on div "Front cover with separate screen protector 14 51.85% 51.85% 0 0" at bounding box center [849, 275] width 1382 height 19
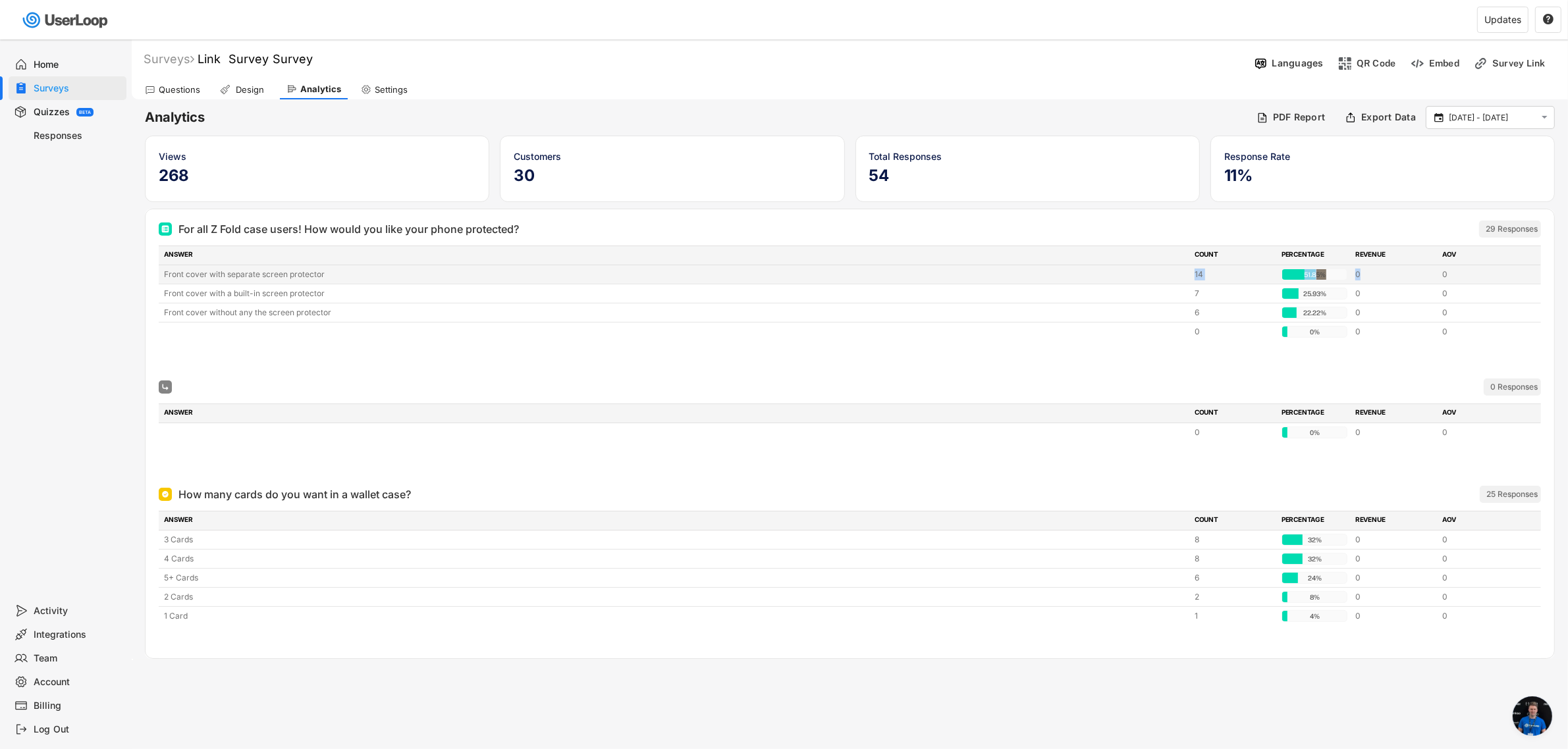
click at [1371, 276] on div "0" at bounding box center [1394, 274] width 79 height 12
drag, startPoint x: 1342, startPoint y: 275, endPoint x: 1186, endPoint y: 275, distance: 156.0
click at [1186, 275] on div "Front cover with separate screen protector 14 51.85% 51.85% 0 0" at bounding box center [849, 275] width 1382 height 19
click at [1186, 275] on div "Front cover with separate screen protector" at bounding box center [675, 274] width 1022 height 12
drag, startPoint x: 1186, startPoint y: 275, endPoint x: 1452, endPoint y: 275, distance: 266.0
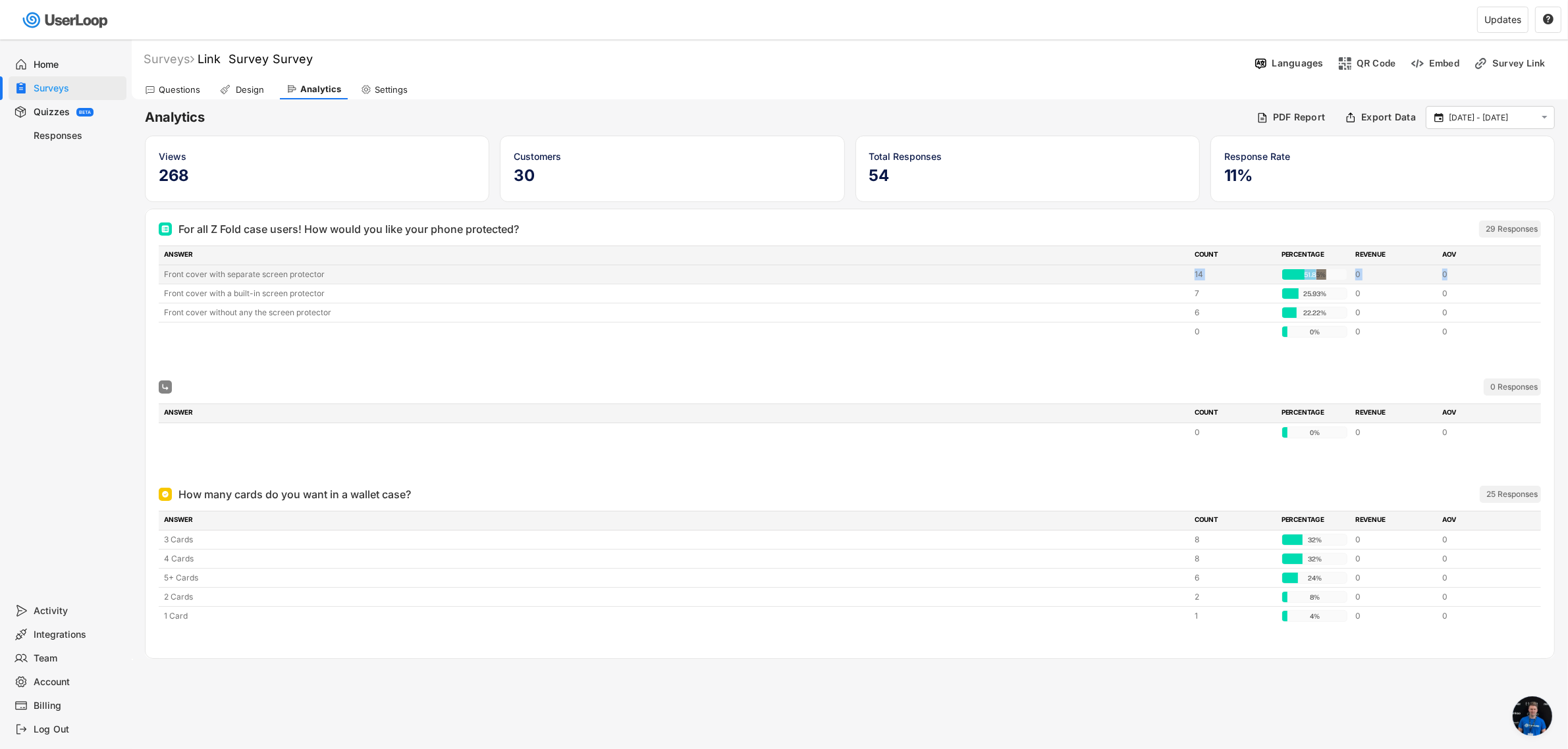
click at [1452, 275] on div "Front cover with separate screen protector 14 51.85% 51.85% 0 0" at bounding box center [849, 275] width 1382 height 19
click at [1452, 275] on div "0" at bounding box center [1481, 274] width 79 height 12
drag, startPoint x: 1452, startPoint y: 275, endPoint x: 1179, endPoint y: 275, distance: 273.0
click at [1179, 275] on div "Front cover with separate screen protector 14 51.85% 51.85% 0 0" at bounding box center [849, 275] width 1382 height 19
click at [1179, 275] on div "Front cover with separate screen protector" at bounding box center [675, 274] width 1022 height 12
